Goal: Transaction & Acquisition: Book appointment/travel/reservation

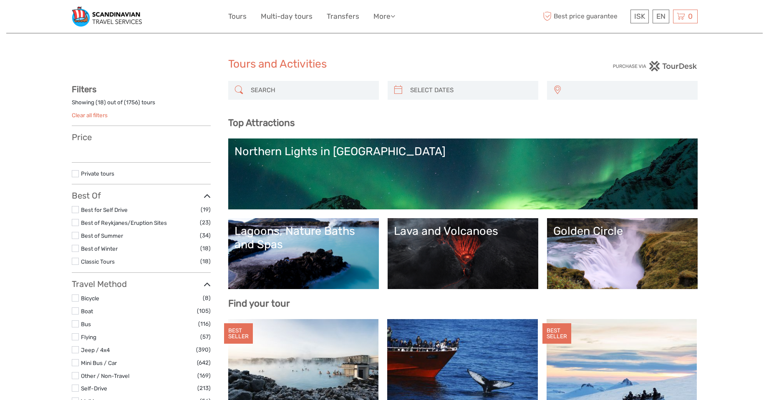
select select
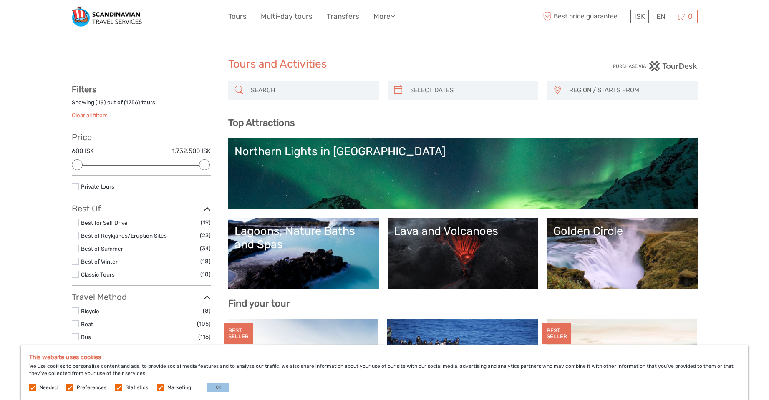
type input "[DATE]"
type input "04/09/2025"
click at [426, 90] on input "search" at bounding box center [470, 90] width 127 height 15
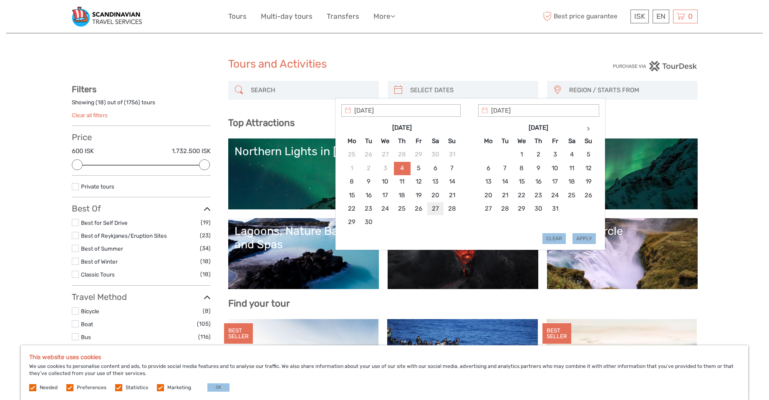
type input "27/09/2025"
type input "04/10/2025"
type input "27/09/2025"
click at [580, 238] on button "Apply" at bounding box center [583, 238] width 23 height 11
type input "27/09/2025 - 04/10/2025"
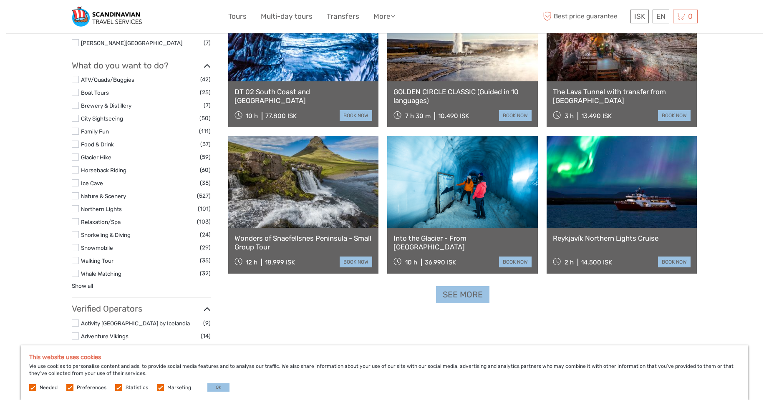
scroll to position [751, 0]
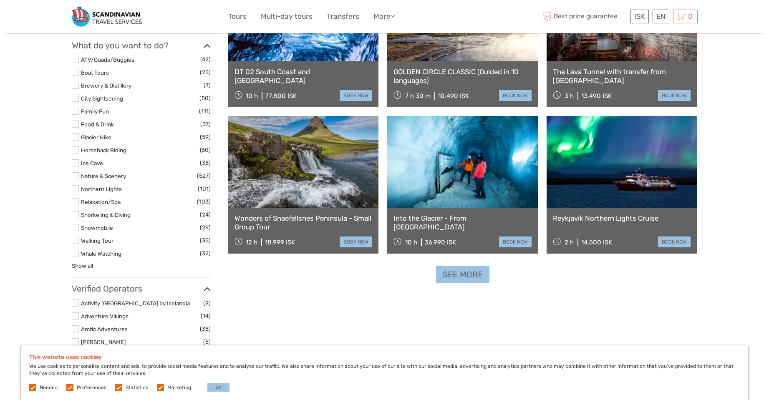
click at [463, 279] on link "See more" at bounding box center [462, 274] width 53 height 17
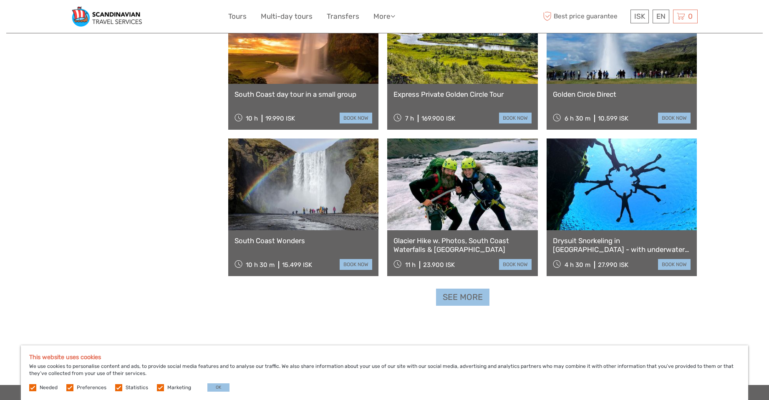
scroll to position [1626, 0]
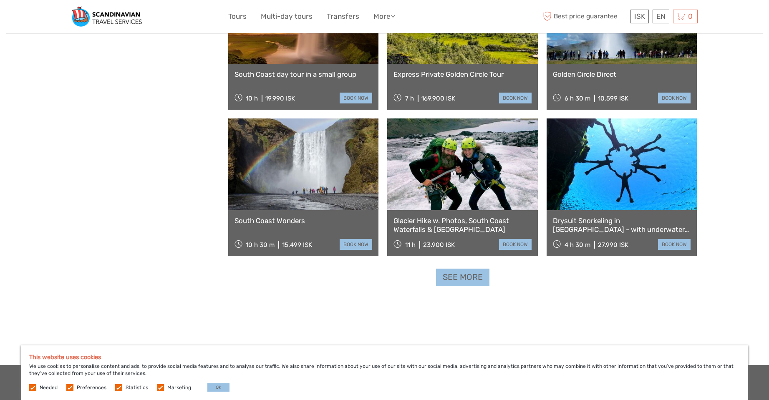
click at [473, 280] on link "See more" at bounding box center [462, 277] width 53 height 17
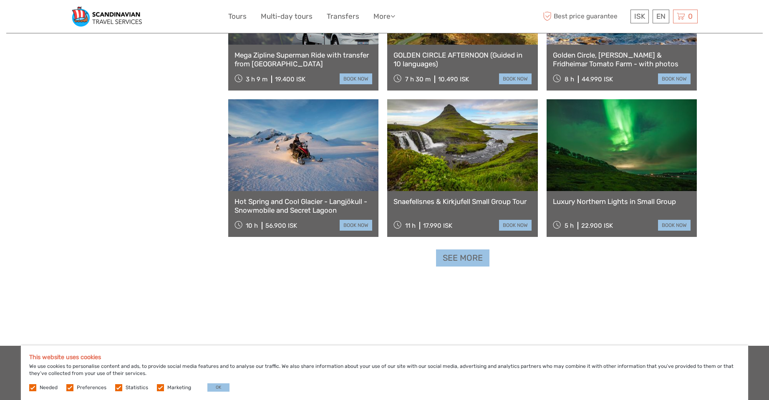
scroll to position [2544, 0]
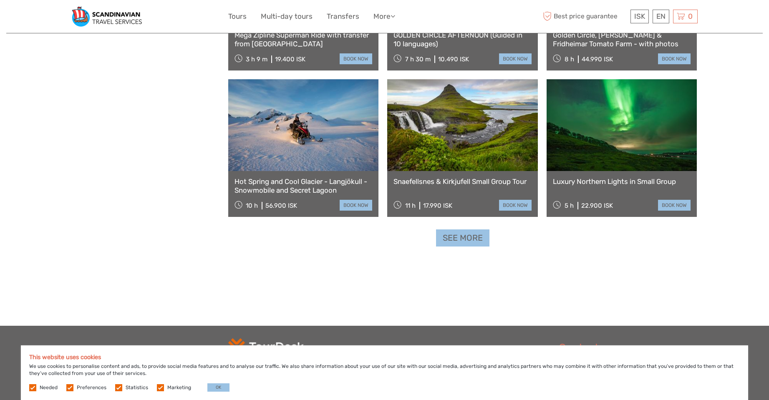
click at [460, 238] on link "See more" at bounding box center [462, 237] width 53 height 17
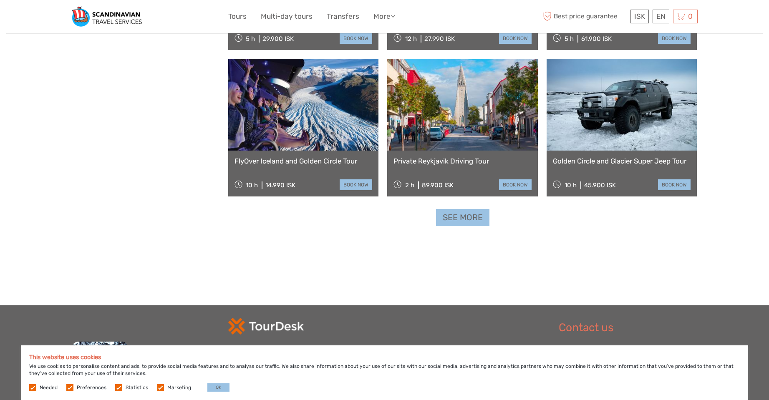
scroll to position [3461, 0]
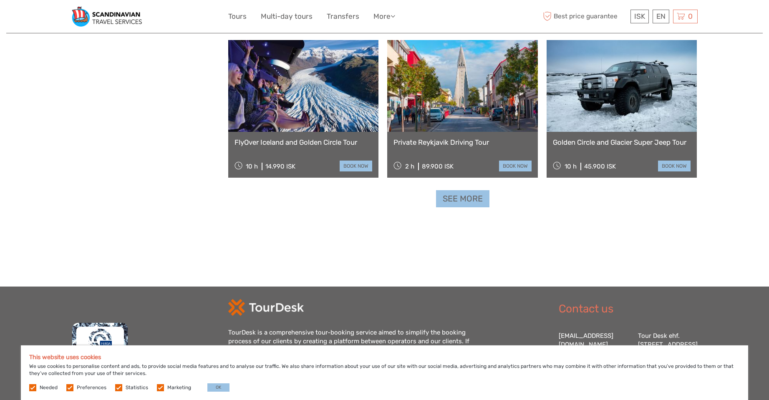
click at [469, 200] on link "See more" at bounding box center [462, 198] width 53 height 17
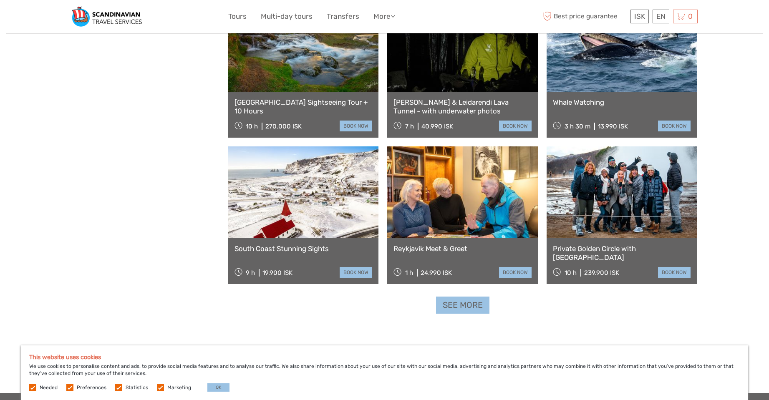
scroll to position [4254, 0]
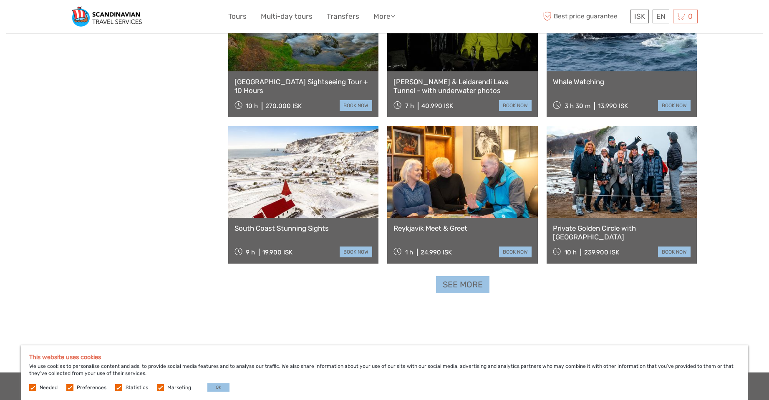
click at [461, 282] on link "See more" at bounding box center [462, 284] width 53 height 17
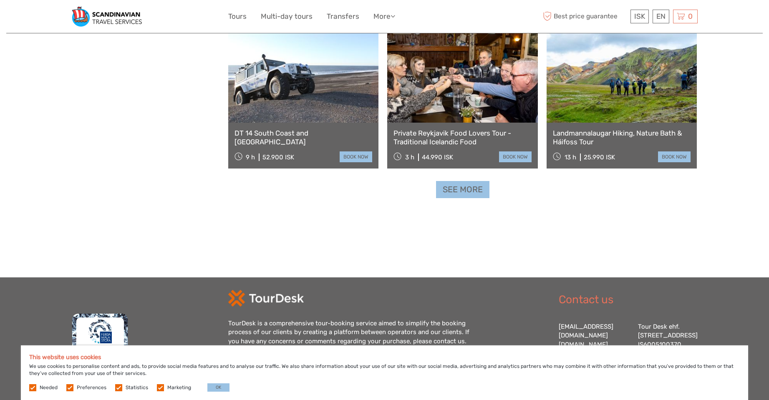
scroll to position [5152, 0]
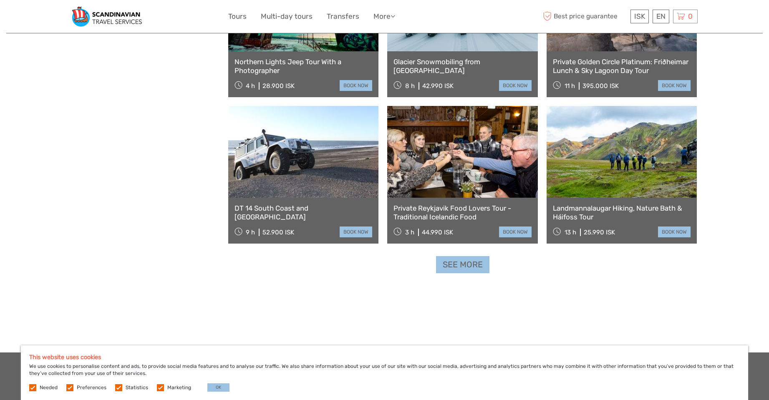
click at [462, 263] on link "See more" at bounding box center [462, 264] width 53 height 17
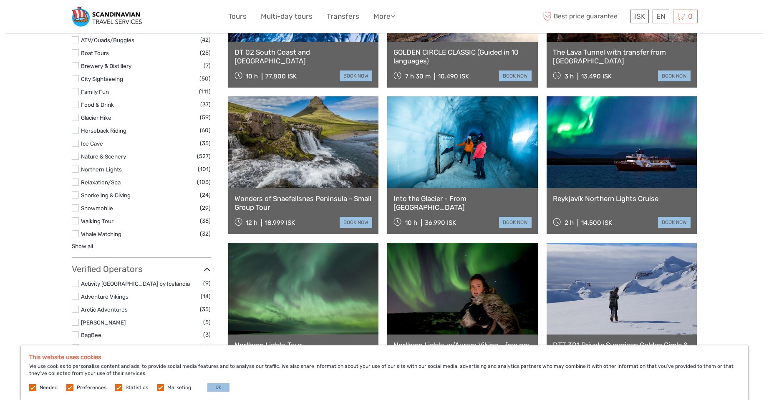
scroll to position [771, 0]
click at [76, 143] on label at bounding box center [75, 142] width 7 height 7
click at [0, 0] on input "checkbox" at bounding box center [0, 0] width 0 height 0
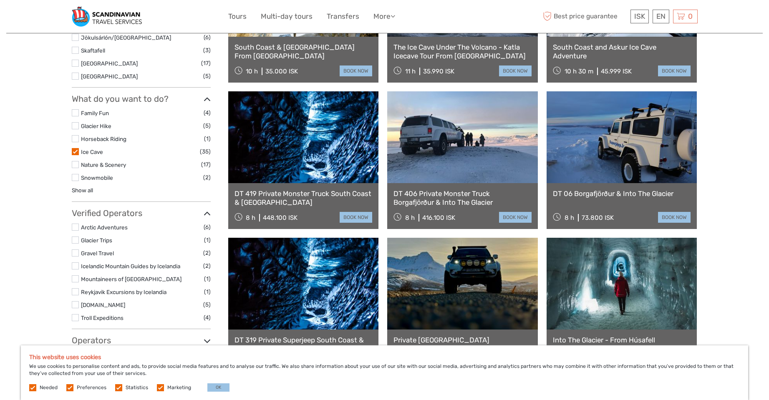
scroll to position [339, 0]
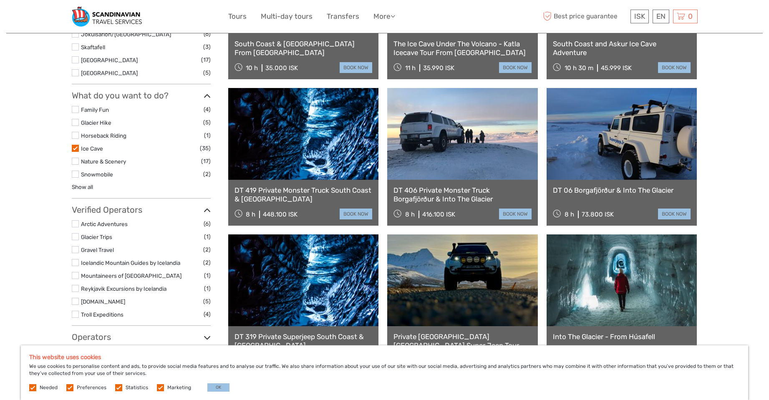
click at [75, 175] on label at bounding box center [75, 174] width 7 height 7
click at [0, 0] on input "checkbox" at bounding box center [0, 0] width 0 height 0
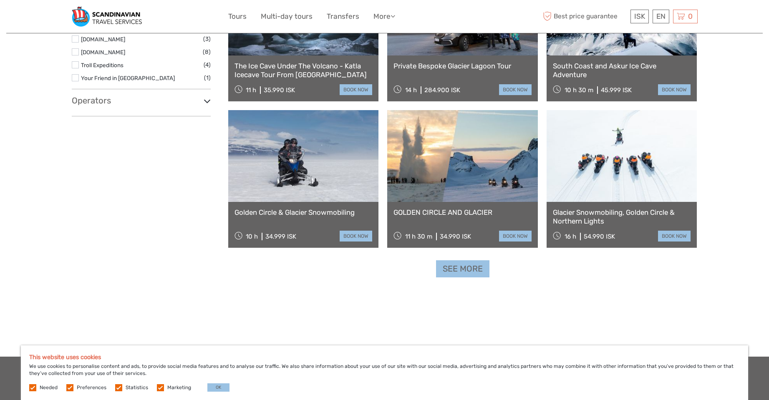
scroll to position [715, 0]
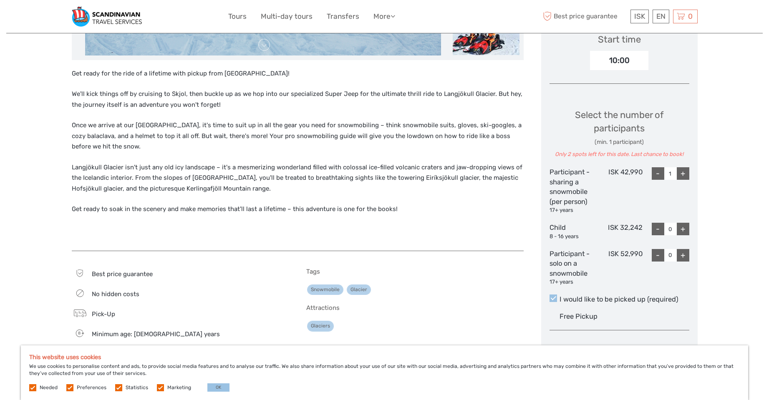
scroll to position [292, 0]
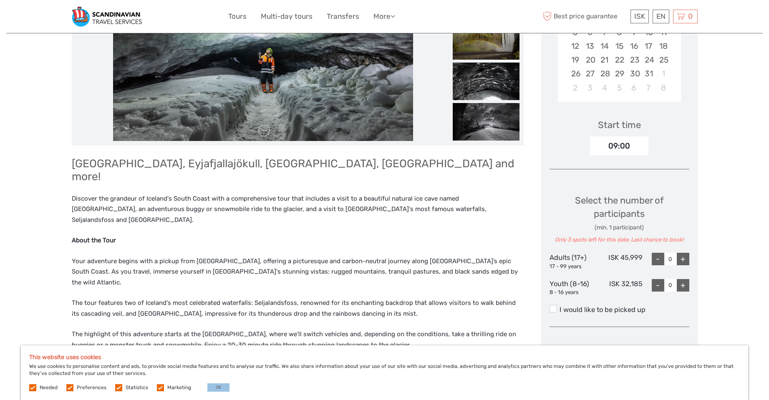
scroll to position [209, 0]
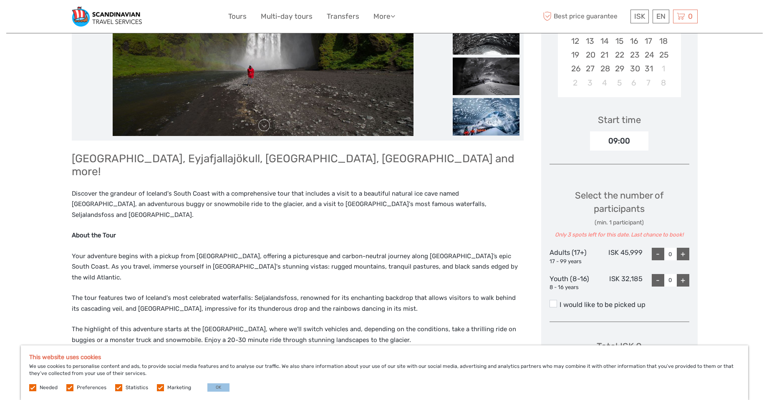
click at [272, 189] on p "Discover the grandeur of Iceland's South Coast with a comprehensive tour that i…" at bounding box center [298, 205] width 452 height 32
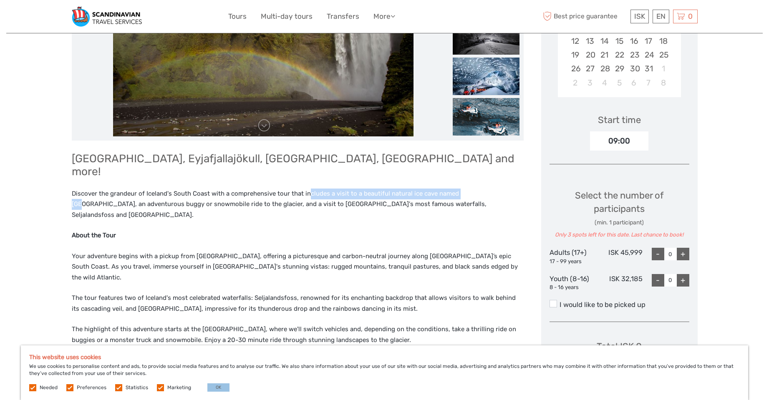
drag, startPoint x: 309, startPoint y: 178, endPoint x: 468, endPoint y: 175, distance: 158.9
click at [468, 189] on p "Discover the grandeur of Iceland's South Coast with a comprehensive tour that i…" at bounding box center [298, 205] width 452 height 32
click at [493, 73] on img at bounding box center [485, 77] width 67 height 38
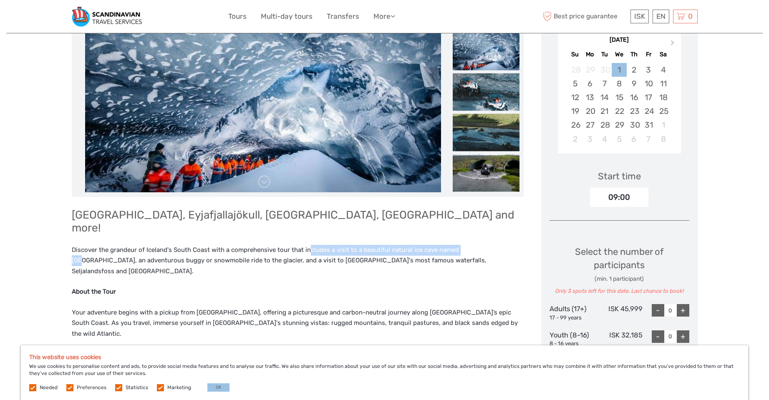
scroll to position [125, 0]
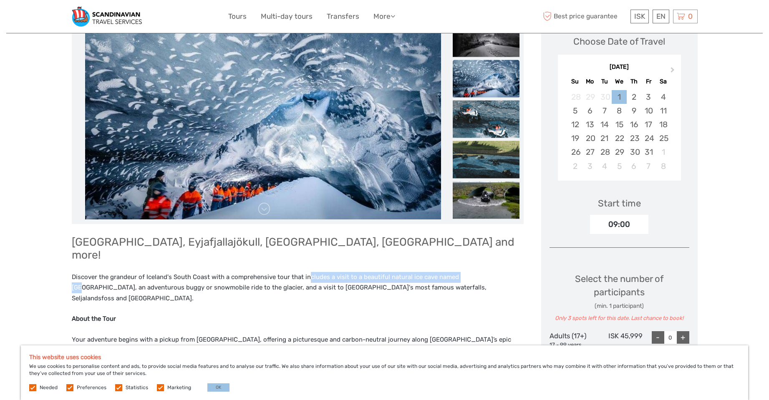
click at [348, 167] on img at bounding box center [263, 120] width 356 height 200
